Goal: Find specific page/section: Find specific page/section

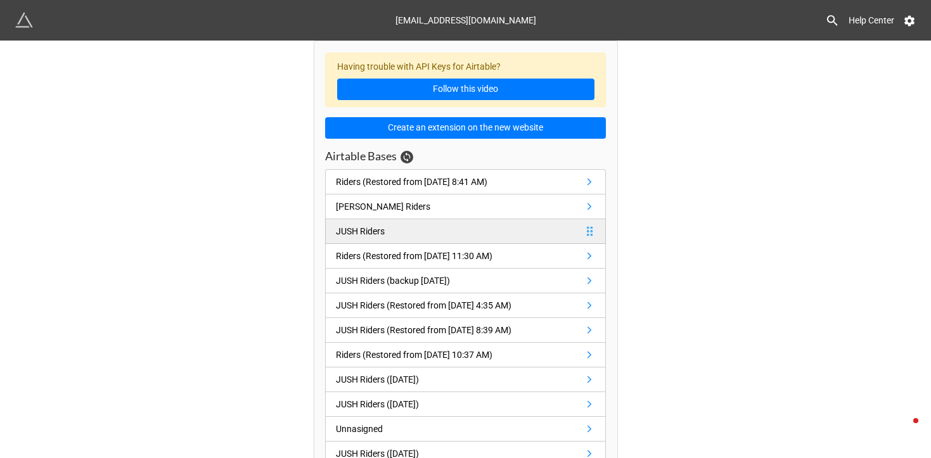
click at [524, 226] on link "JUSH Riders" at bounding box center [465, 231] width 281 height 25
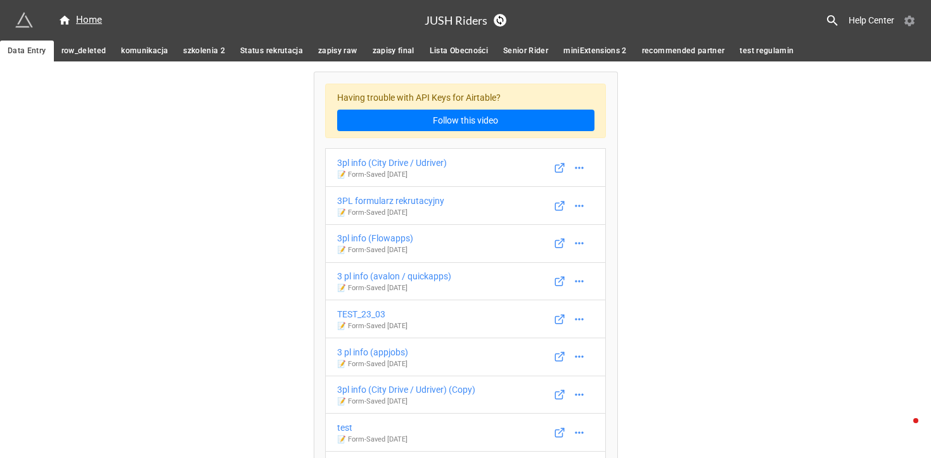
click at [906, 18] on icon at bounding box center [910, 21] width 10 height 11
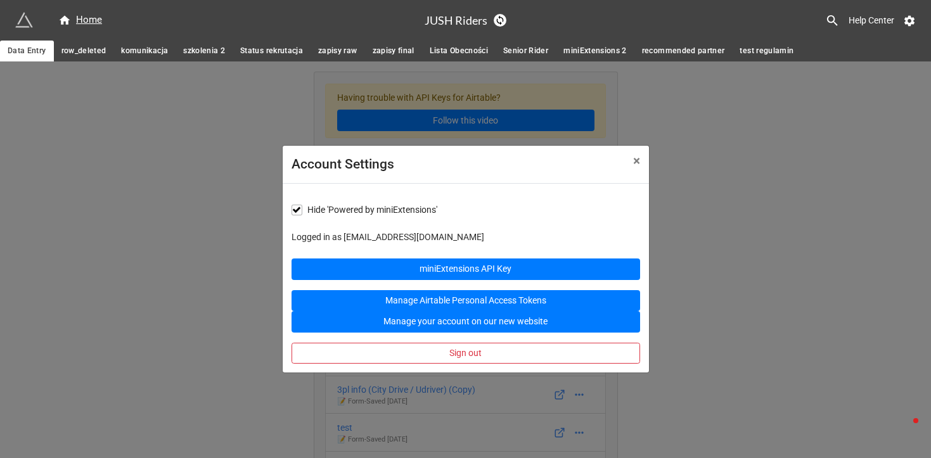
click at [751, 157] on div "Account Settings × Close Hide 'Powered by miniExtensions' Logged in as riders@j…" at bounding box center [465, 290] width 931 height 458
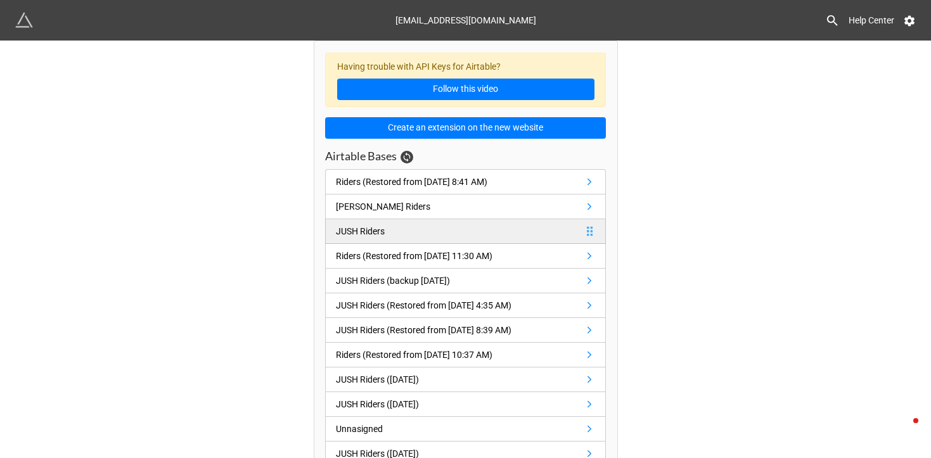
click at [401, 233] on link "JUSH Riders" at bounding box center [465, 231] width 281 height 25
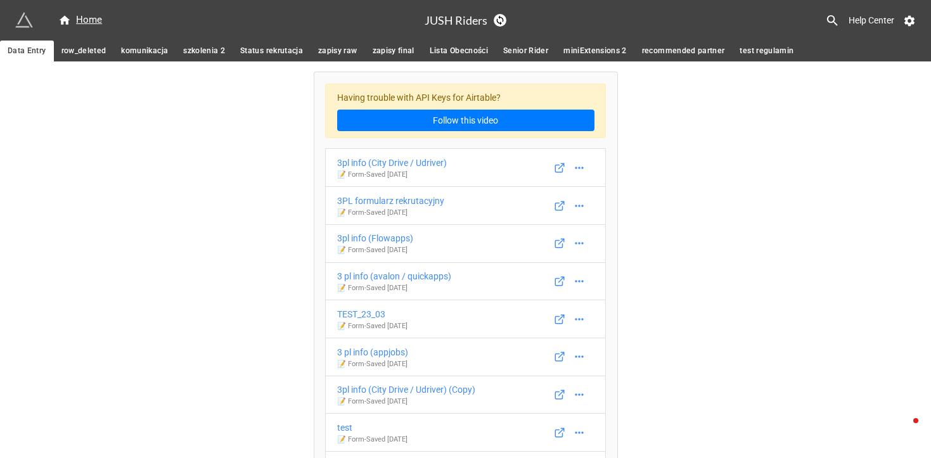
click at [135, 92] on div "Having trouble with API Keys for Airtable? Follow this video 3pl info (City Dri…" at bounding box center [465, 372] width 931 height 623
click at [212, 56] on span "szkolenia 2" at bounding box center [204, 50] width 42 height 13
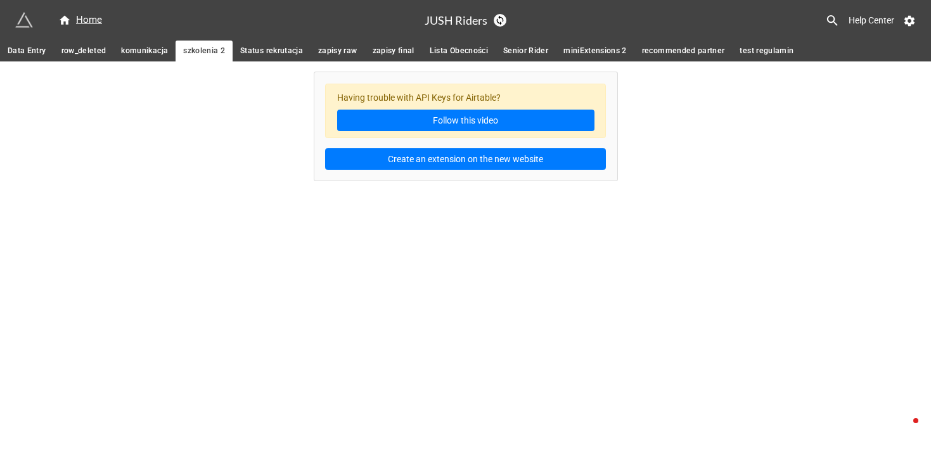
click at [55, 49] on link "row_deleted" at bounding box center [84, 51] width 60 height 21
click at [198, 51] on span "szkolenia 2" at bounding box center [204, 50] width 42 height 13
click at [37, 51] on span "Data Entry" at bounding box center [27, 50] width 39 height 13
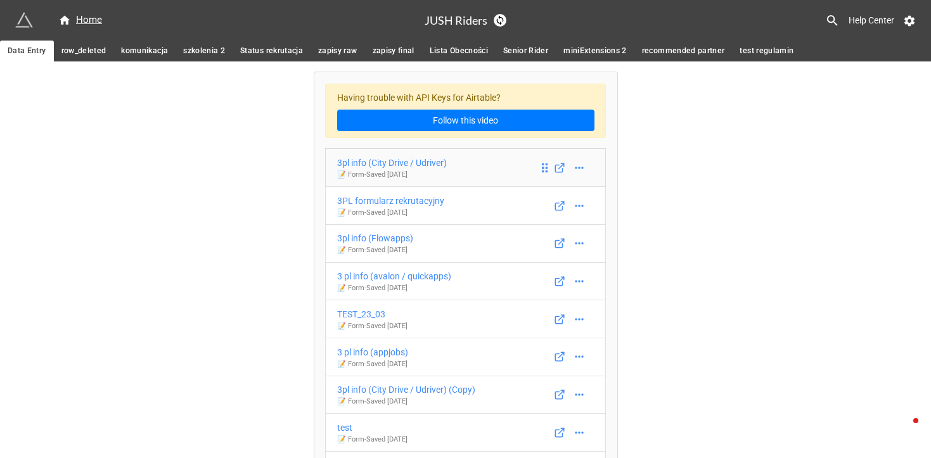
click at [363, 171] on p "📝 Form - Saved [DATE]" at bounding box center [392, 175] width 110 height 10
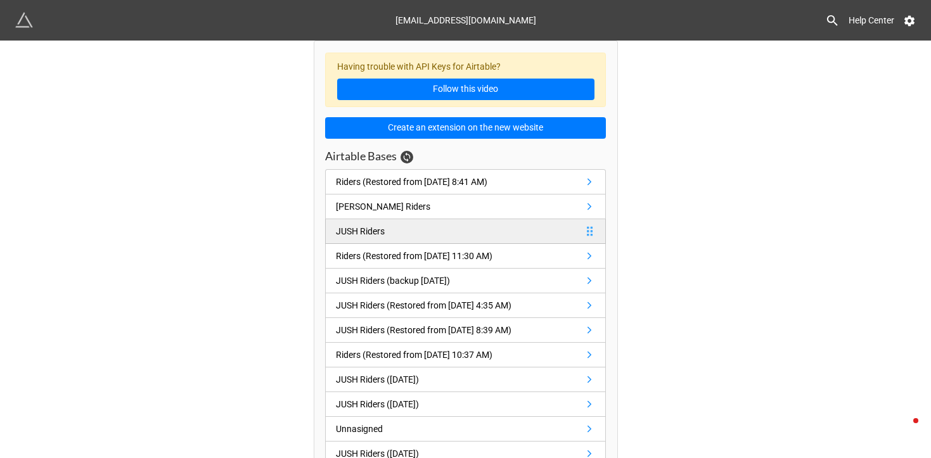
click at [401, 231] on link "JUSH Riders" at bounding box center [465, 231] width 281 height 25
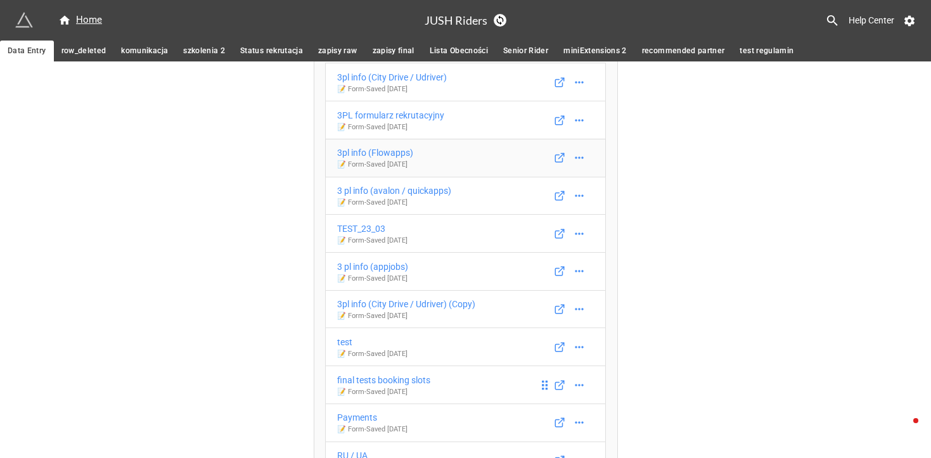
scroll to position [44, 0]
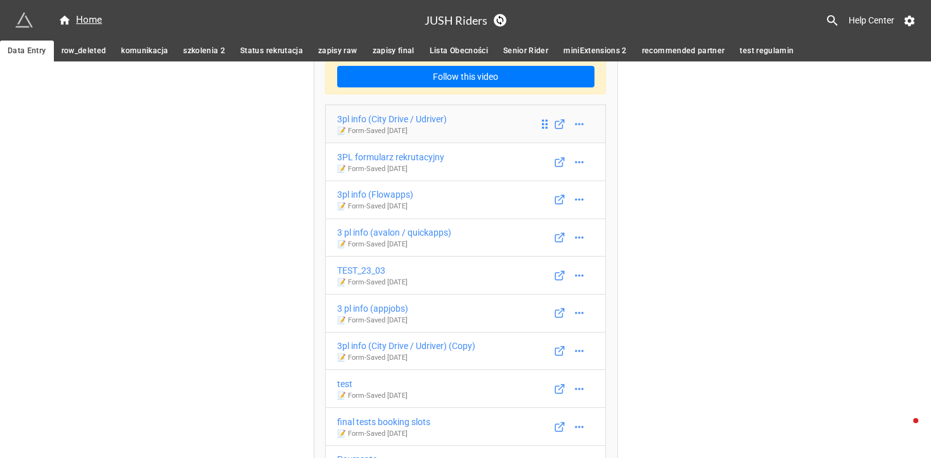
click at [418, 132] on p "📝 Form - Saved [DATE]" at bounding box center [392, 131] width 110 height 10
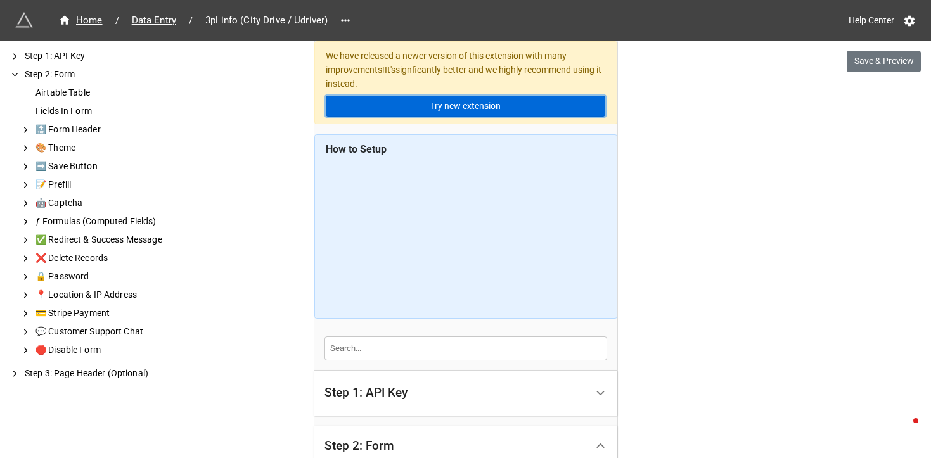
click at [429, 112] on link "Try new extension" at bounding box center [466, 107] width 280 height 22
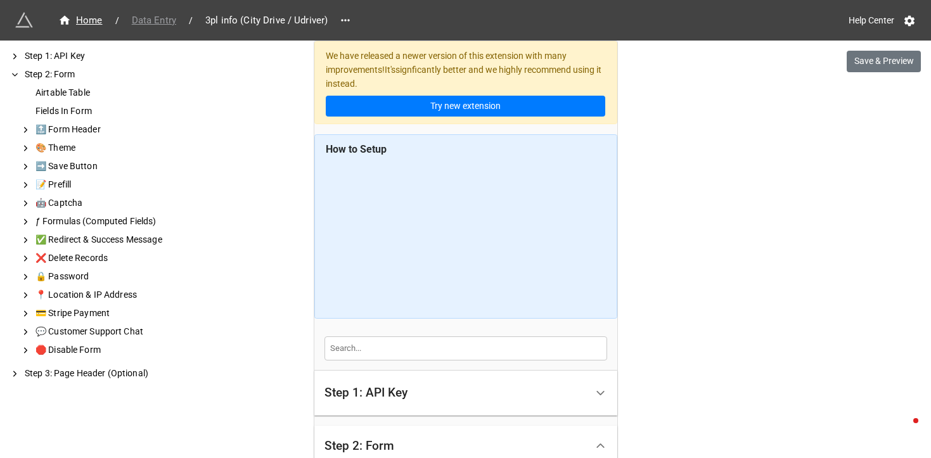
click at [155, 19] on span "Data Entry" at bounding box center [154, 20] width 60 height 15
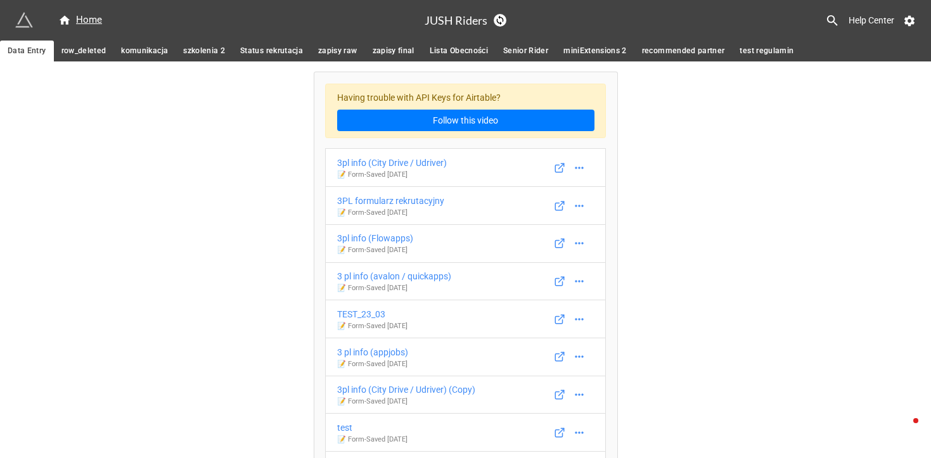
click at [392, 95] on div "Having trouble with API Keys for Airtable? Follow this video" at bounding box center [465, 111] width 281 height 55
click at [588, 52] on span "miniExtensions 2" at bounding box center [595, 50] width 63 height 13
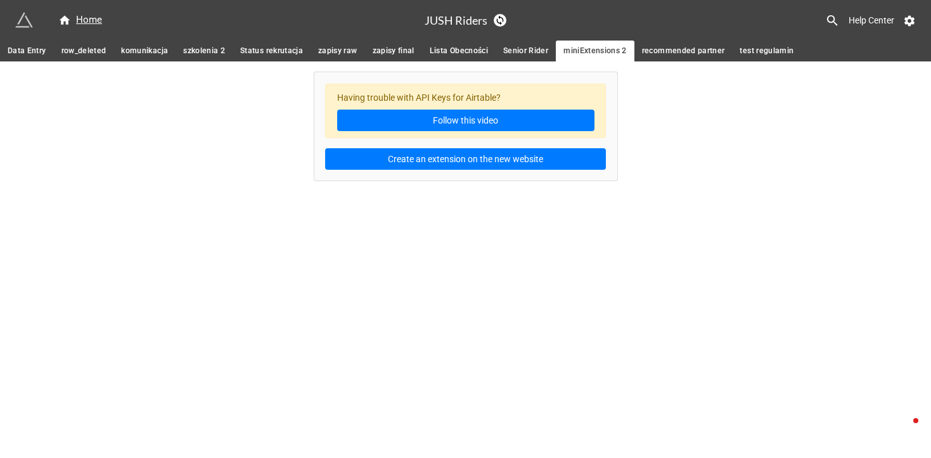
click at [36, 53] on span "Data Entry" at bounding box center [27, 50] width 39 height 13
